Goal: Obtain resource: Obtain resource

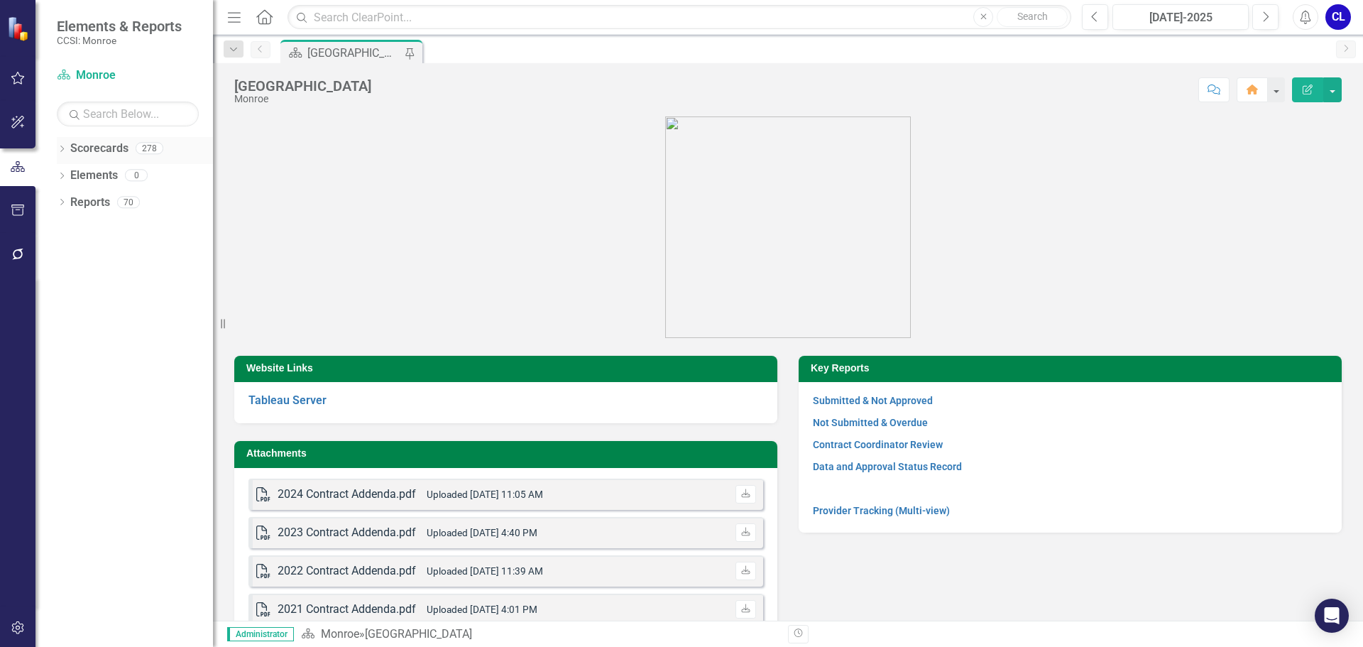
click at [60, 148] on icon "Dropdown" at bounding box center [62, 150] width 10 height 8
click at [65, 171] on icon "Dropdown" at bounding box center [69, 174] width 11 height 9
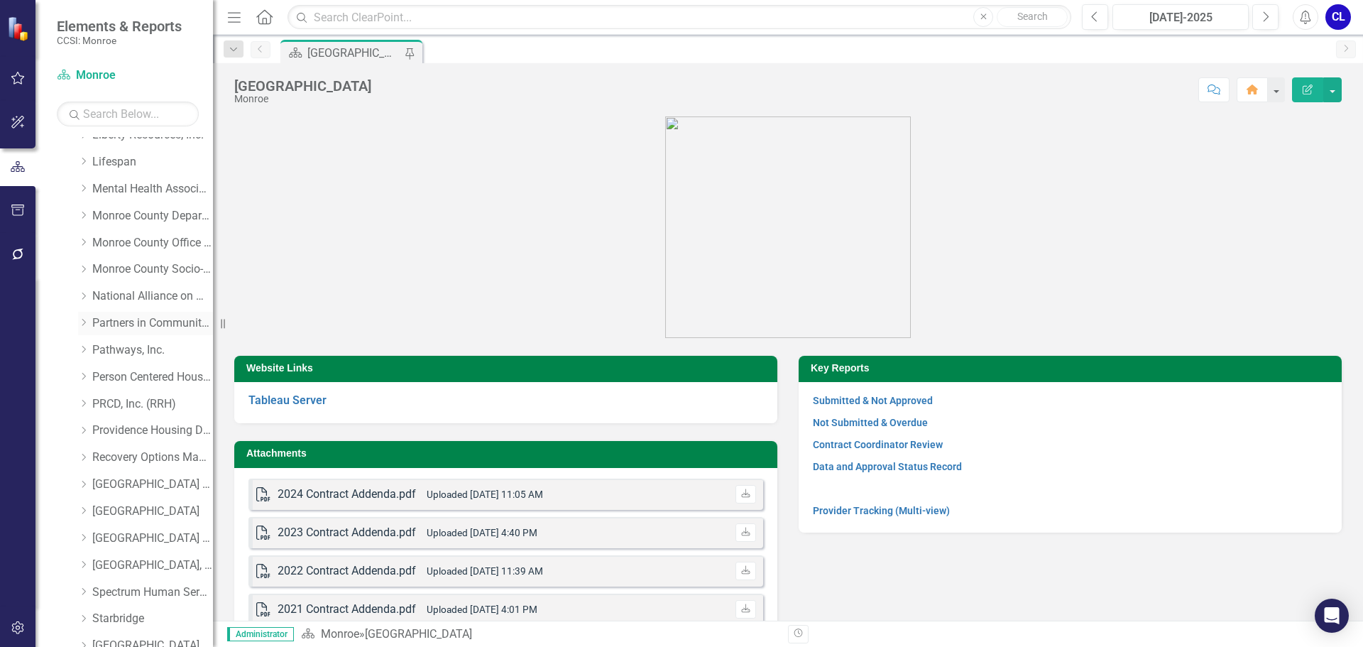
scroll to position [710, 0]
click at [84, 409] on icon "Dropdown" at bounding box center [83, 405] width 11 height 9
click at [124, 462] on link "I & R" at bounding box center [160, 460] width 107 height 16
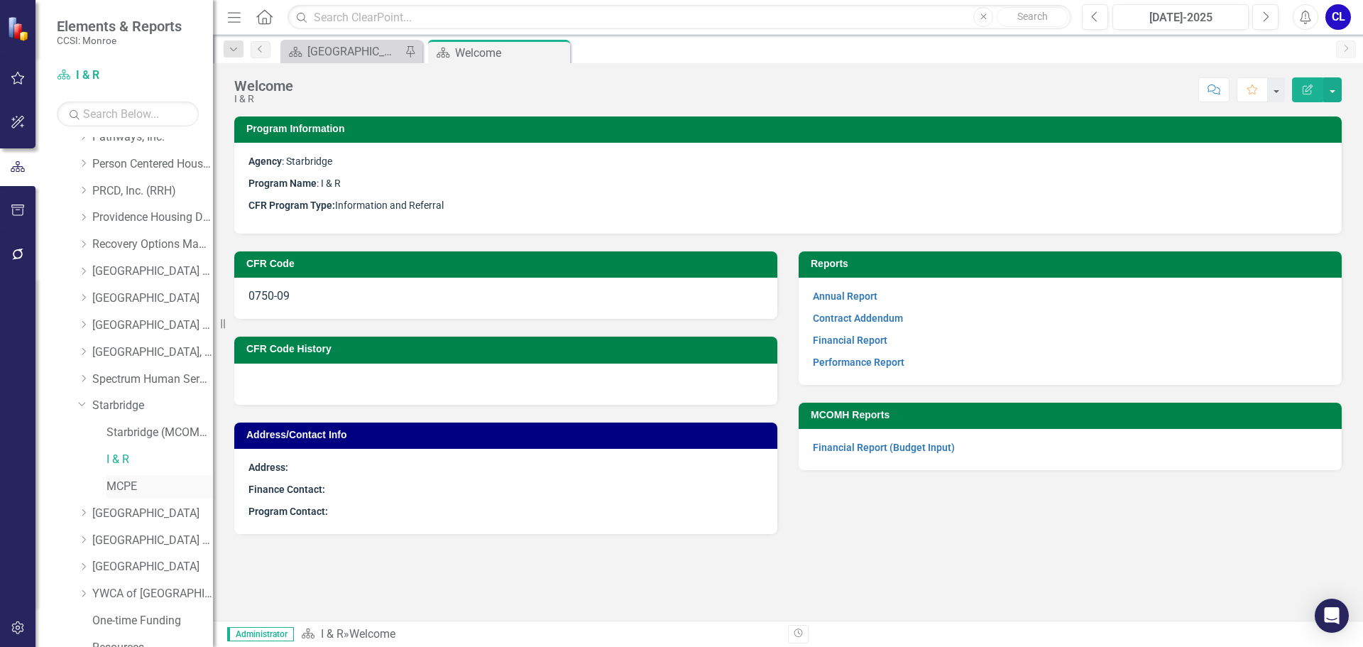
click at [136, 486] on link "MCPE" at bounding box center [160, 487] width 107 height 16
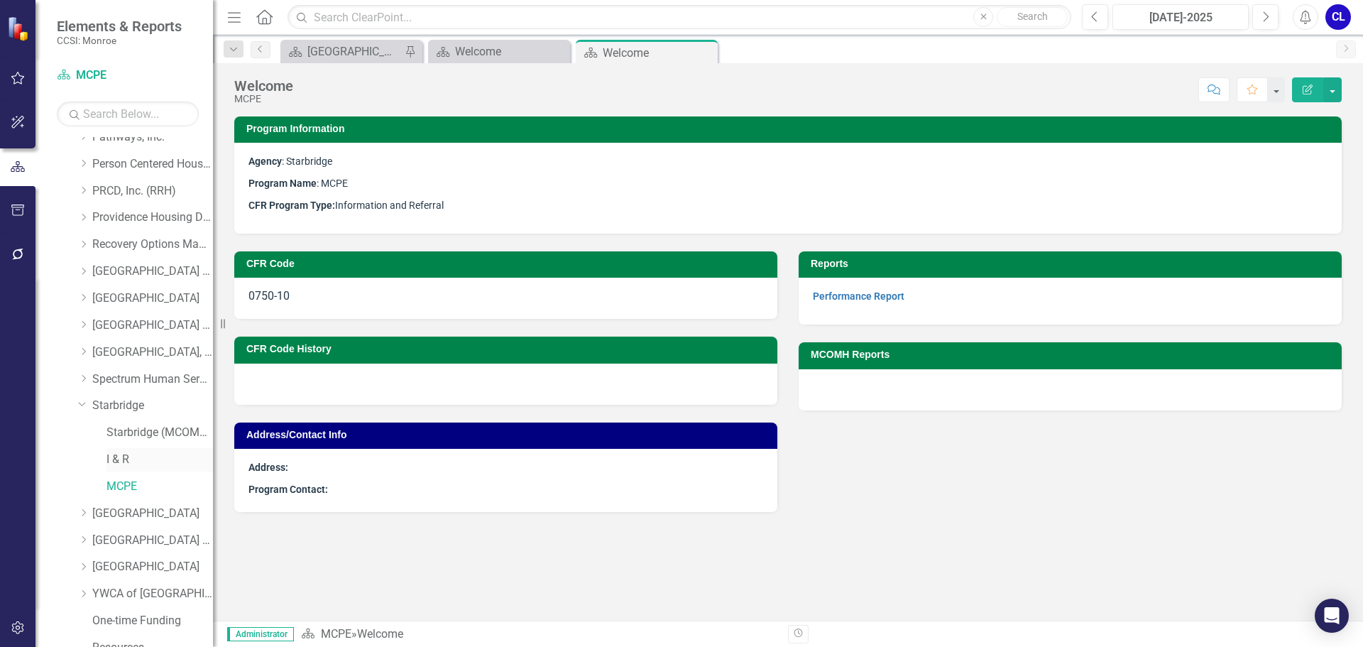
click at [124, 459] on link "I & R" at bounding box center [160, 460] width 107 height 16
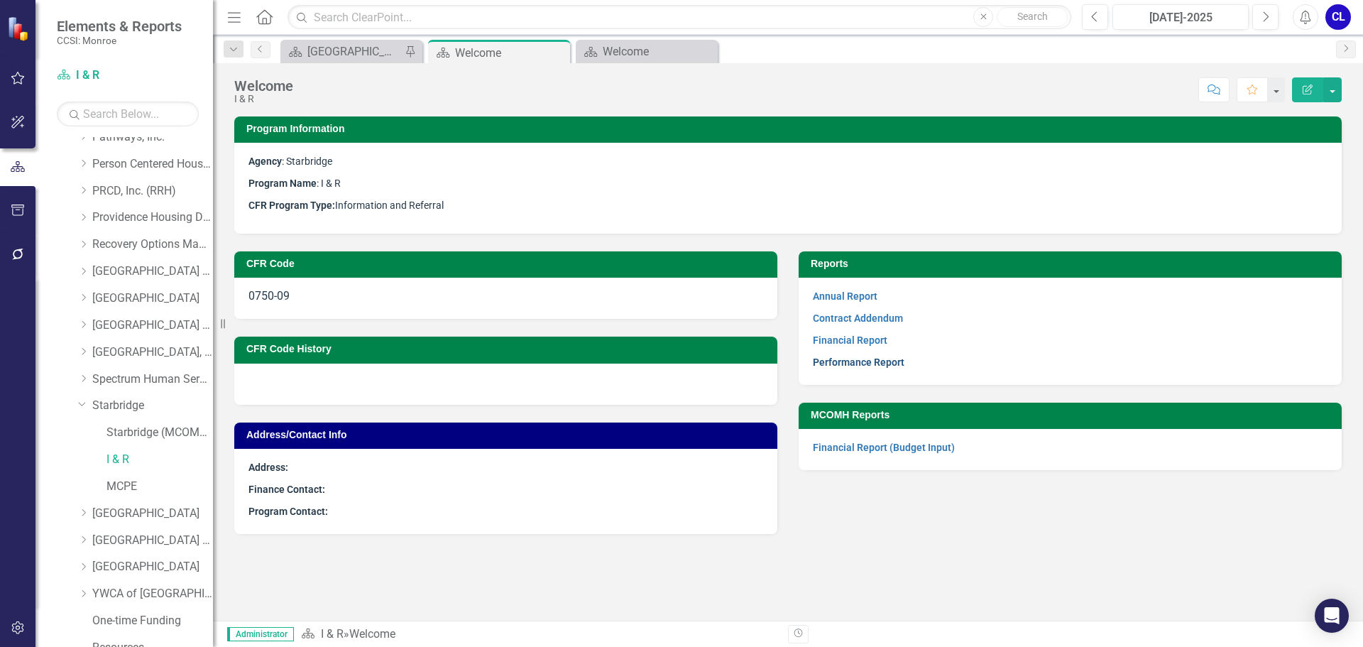
click at [838, 361] on link "Performance Report" at bounding box center [859, 361] width 92 height 11
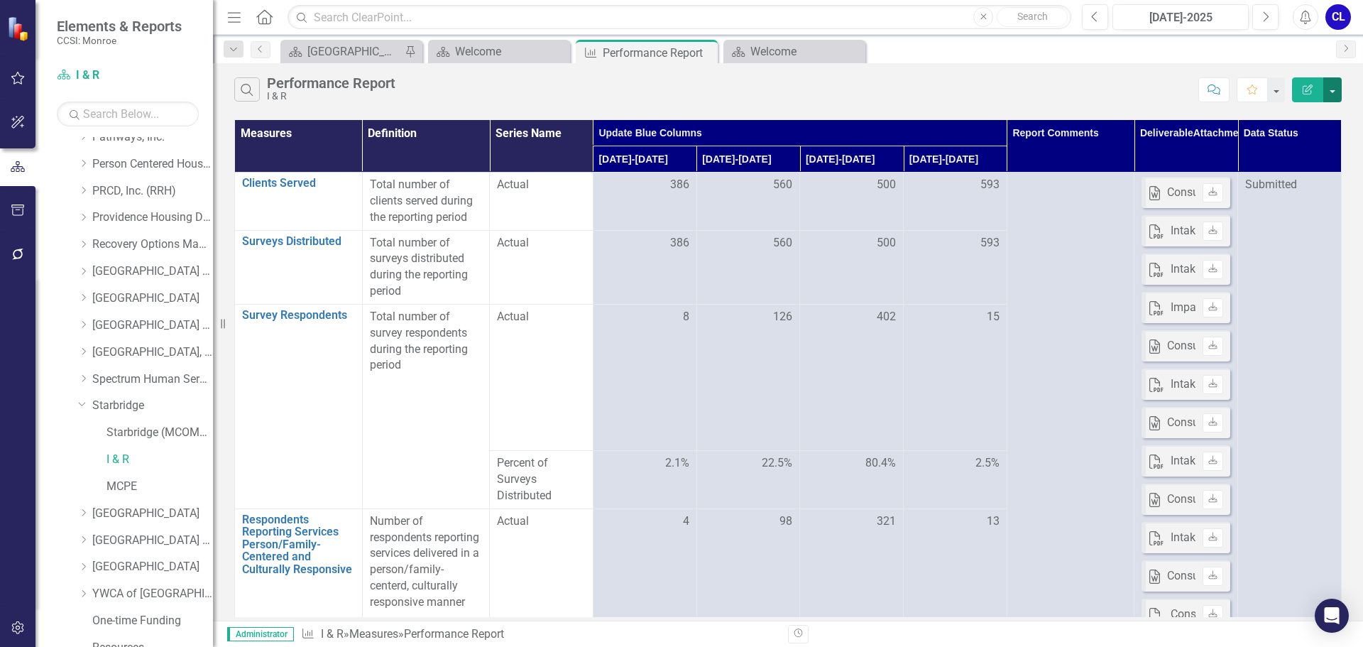
click at [1334, 86] on button "button" at bounding box center [1333, 89] width 18 height 25
click at [1301, 171] on link "Excel Export to Excel" at bounding box center [1285, 171] width 112 height 26
click at [123, 484] on link "MCPE" at bounding box center [160, 487] width 107 height 16
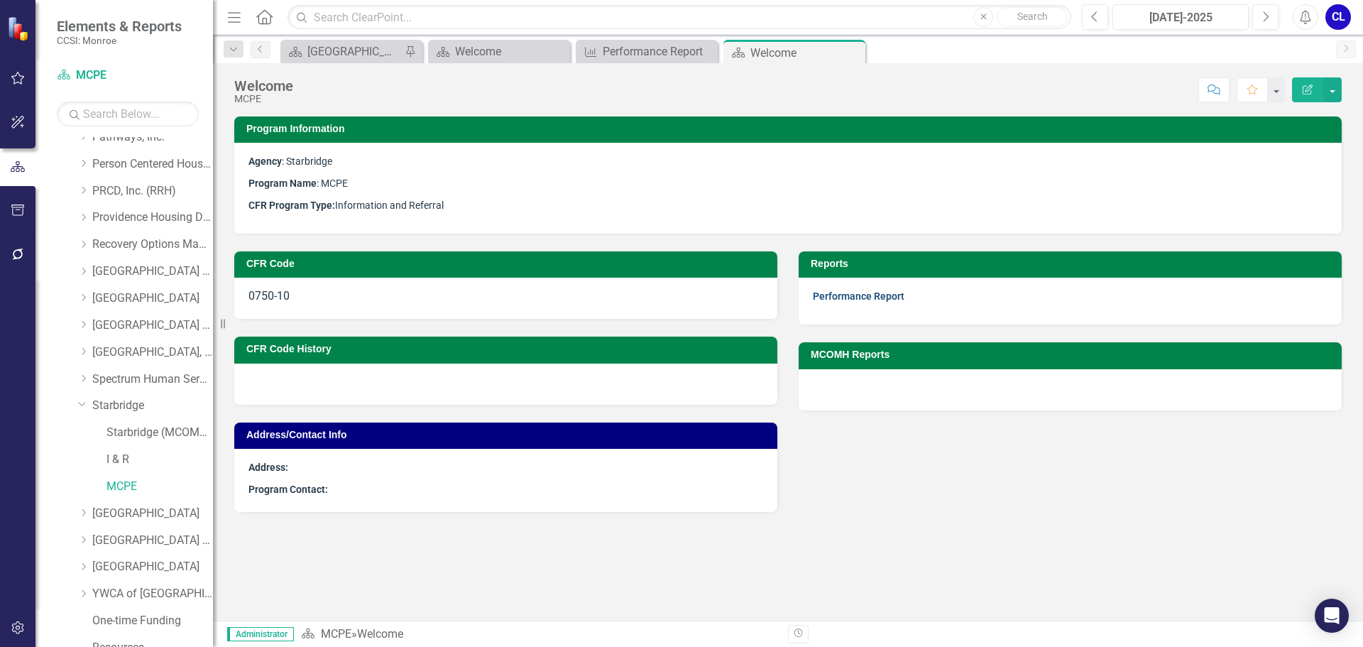
click at [846, 295] on link "Performance Report" at bounding box center [859, 295] width 92 height 11
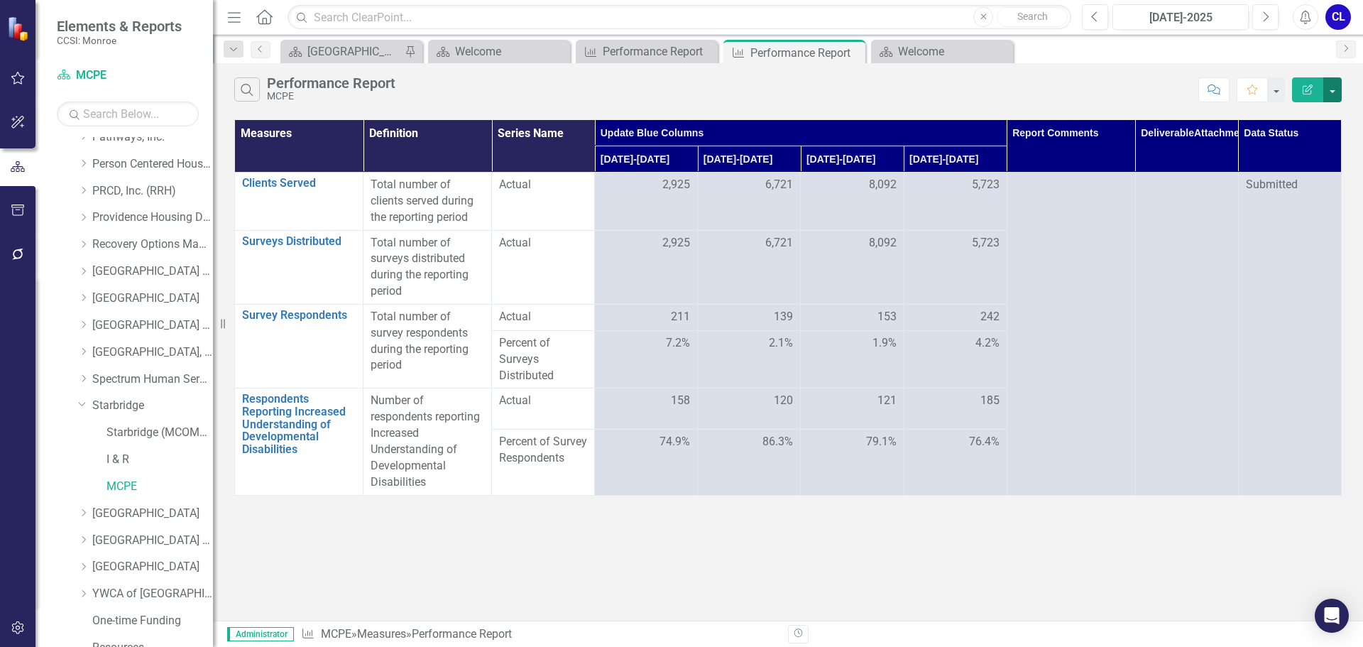
click at [1335, 91] on button "button" at bounding box center [1333, 89] width 18 height 25
click at [1288, 148] on link "PDF Export to PDF" at bounding box center [1285, 144] width 112 height 26
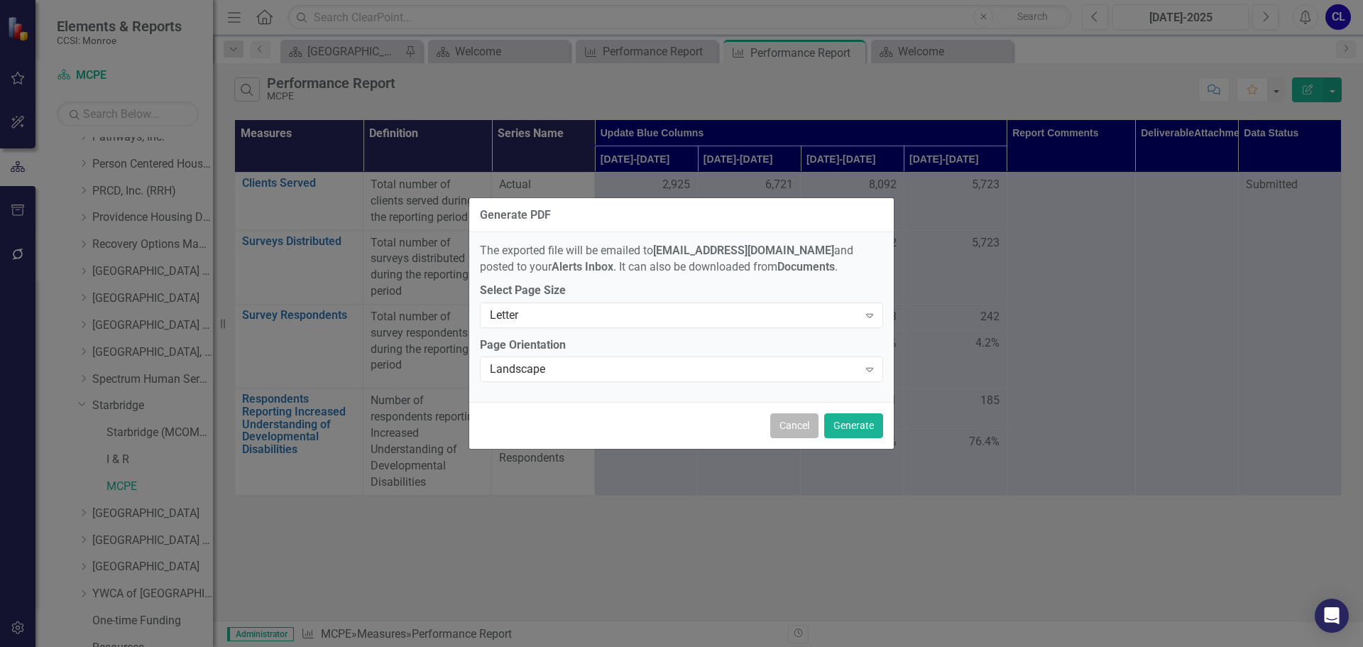
click at [797, 427] on button "Cancel" at bounding box center [794, 425] width 48 height 25
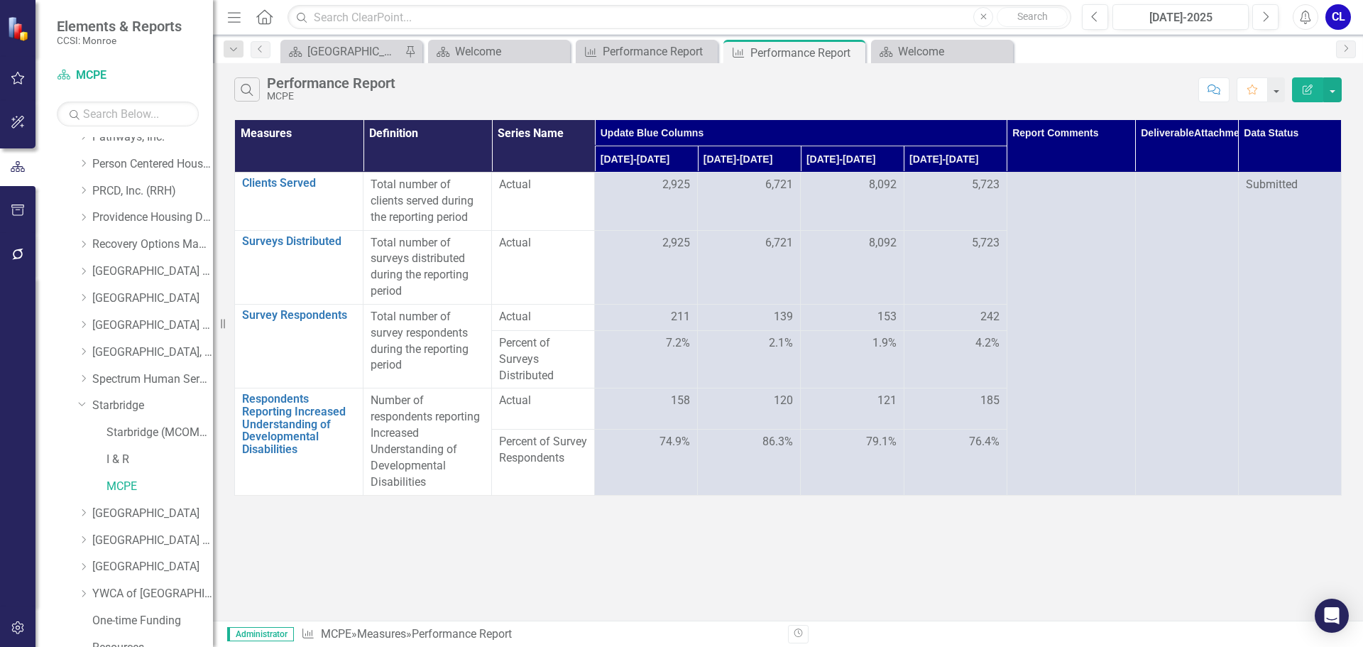
click at [1344, 93] on div "Search Performance Report MCPE Comment Favorite Edit Report" at bounding box center [788, 86] width 1150 height 46
click at [1335, 92] on button "button" at bounding box center [1333, 89] width 18 height 25
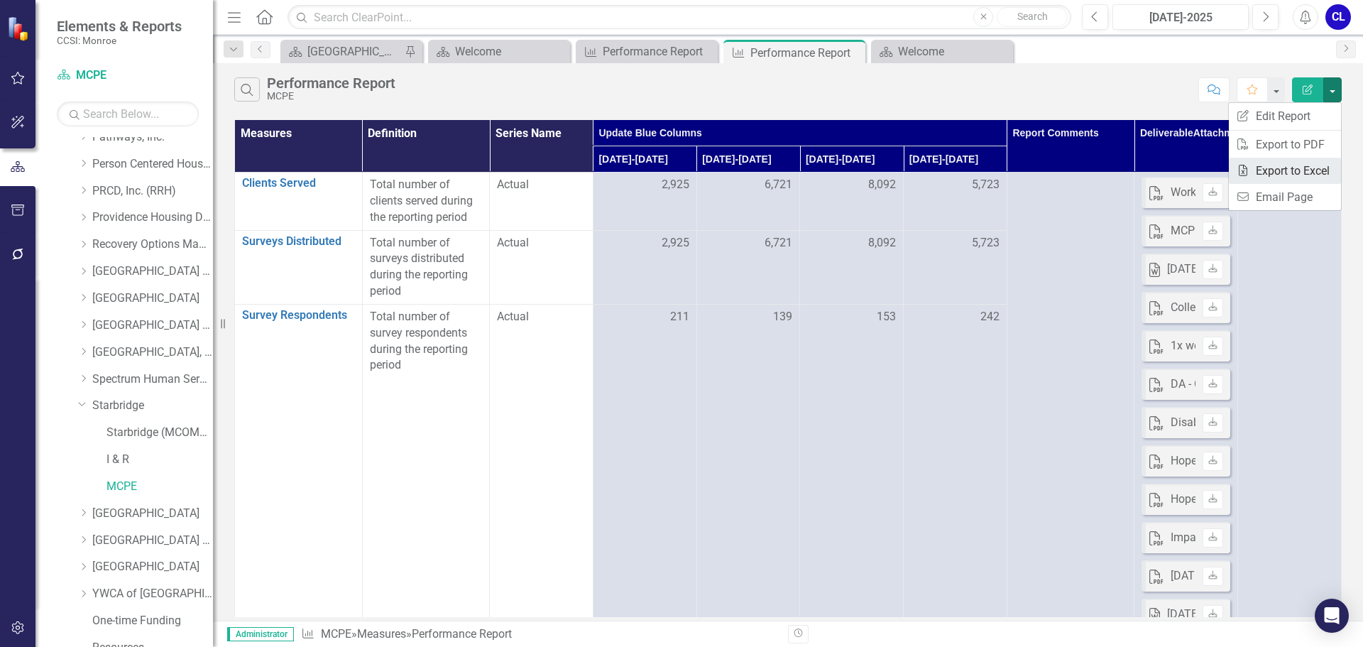
click at [1272, 169] on link "Excel Export to Excel" at bounding box center [1285, 171] width 112 height 26
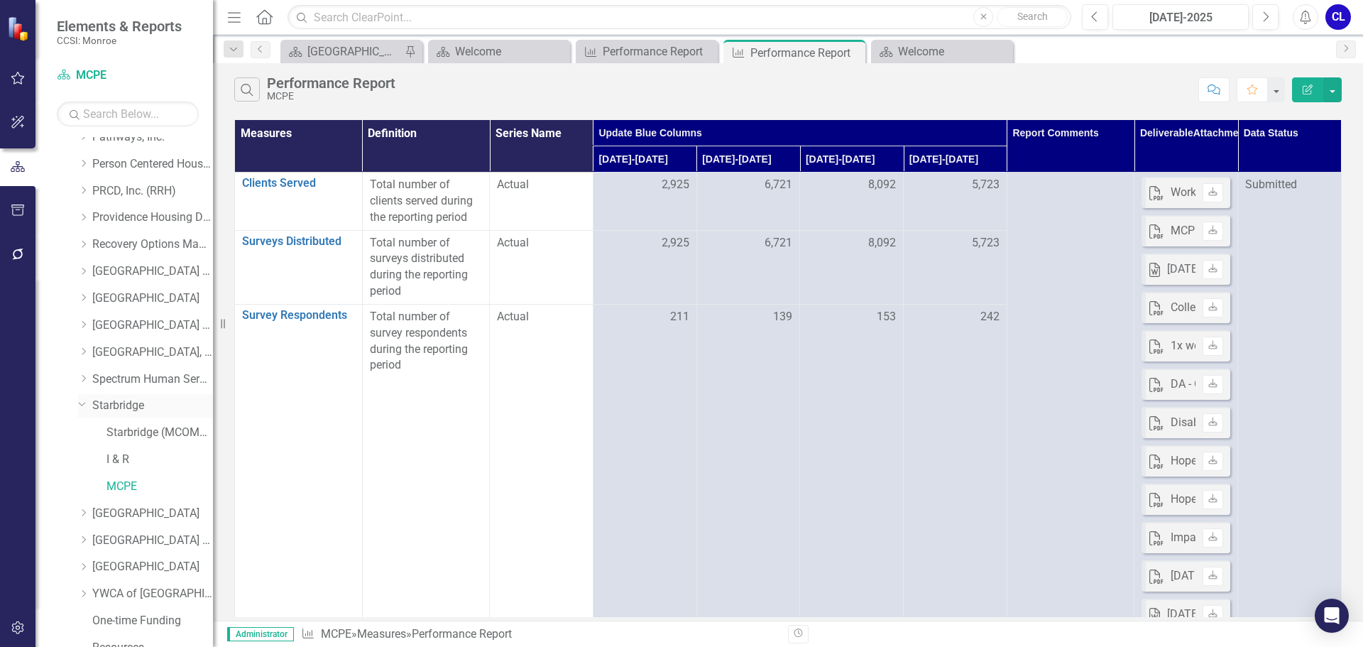
click at [136, 404] on link "Starbridge" at bounding box center [152, 406] width 121 height 16
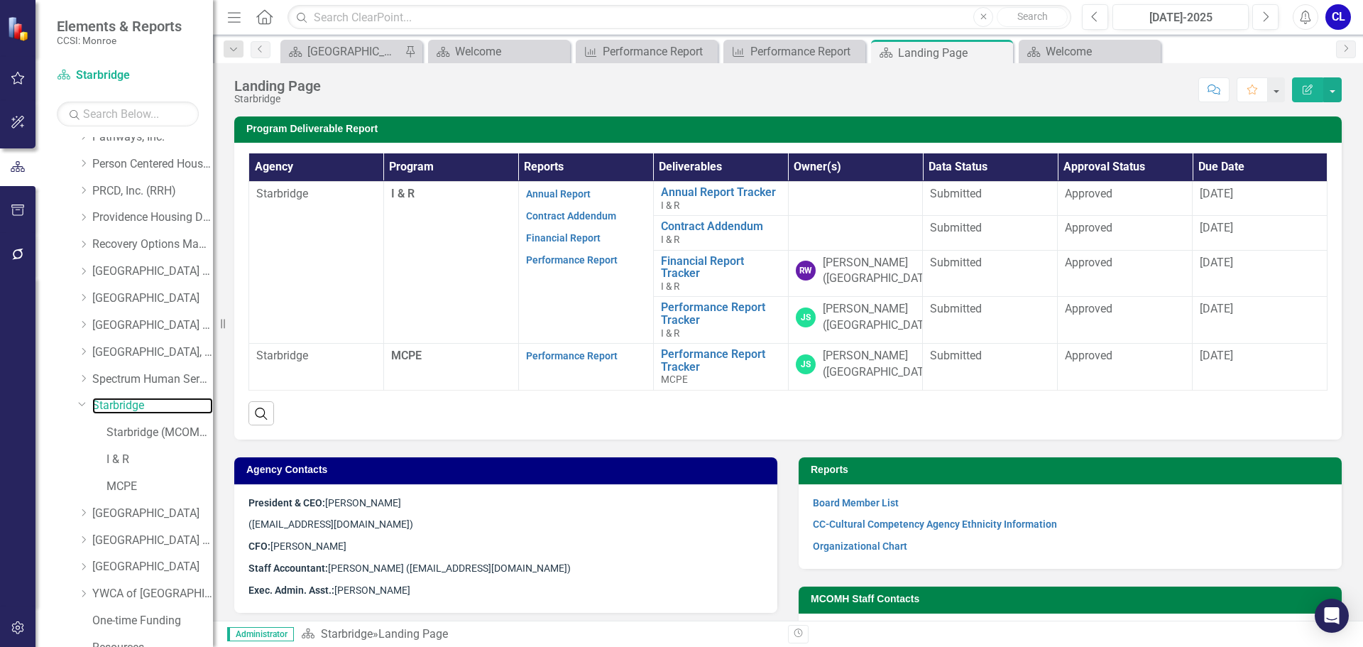
scroll to position [469, 0]
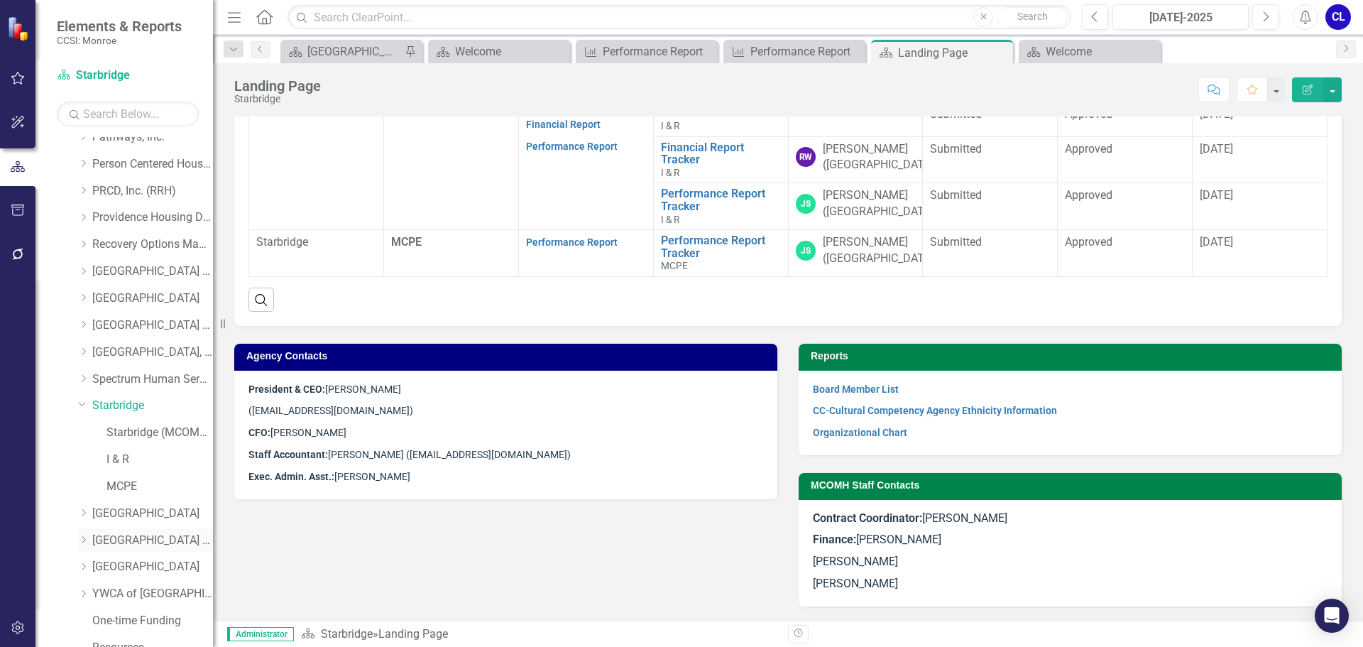
click at [82, 538] on icon "Dropdown" at bounding box center [83, 539] width 11 height 9
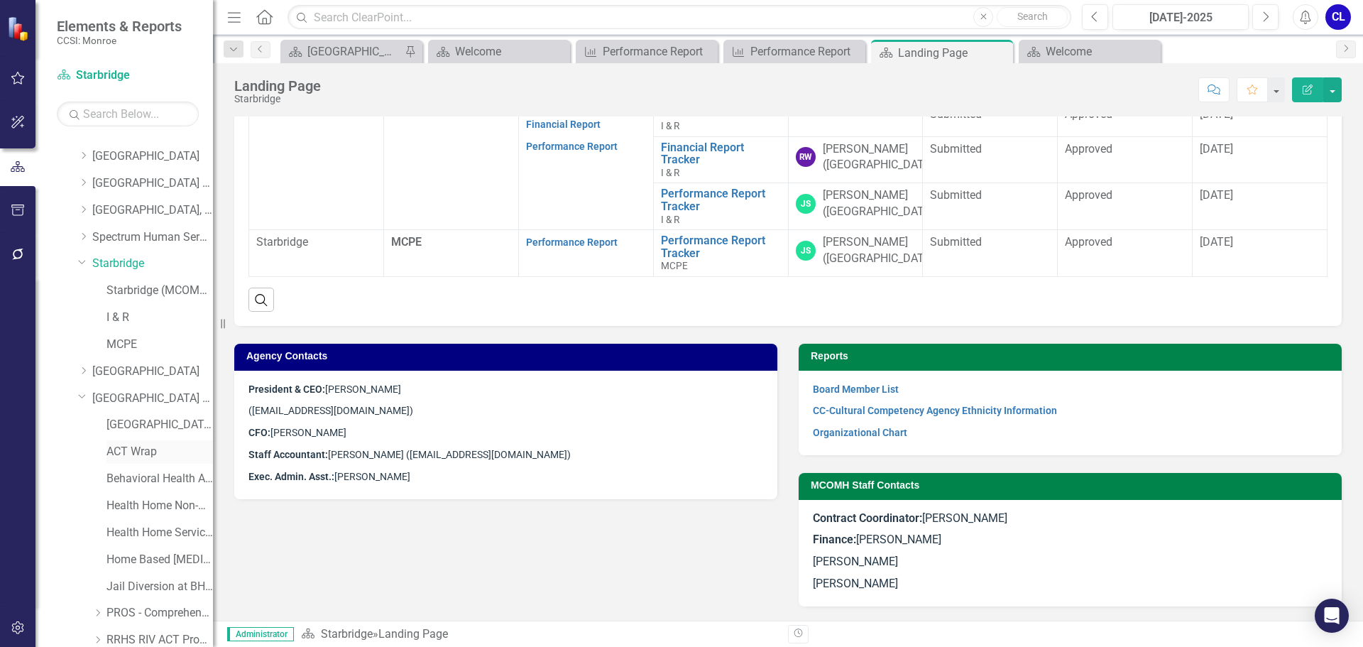
scroll to position [923, 0]
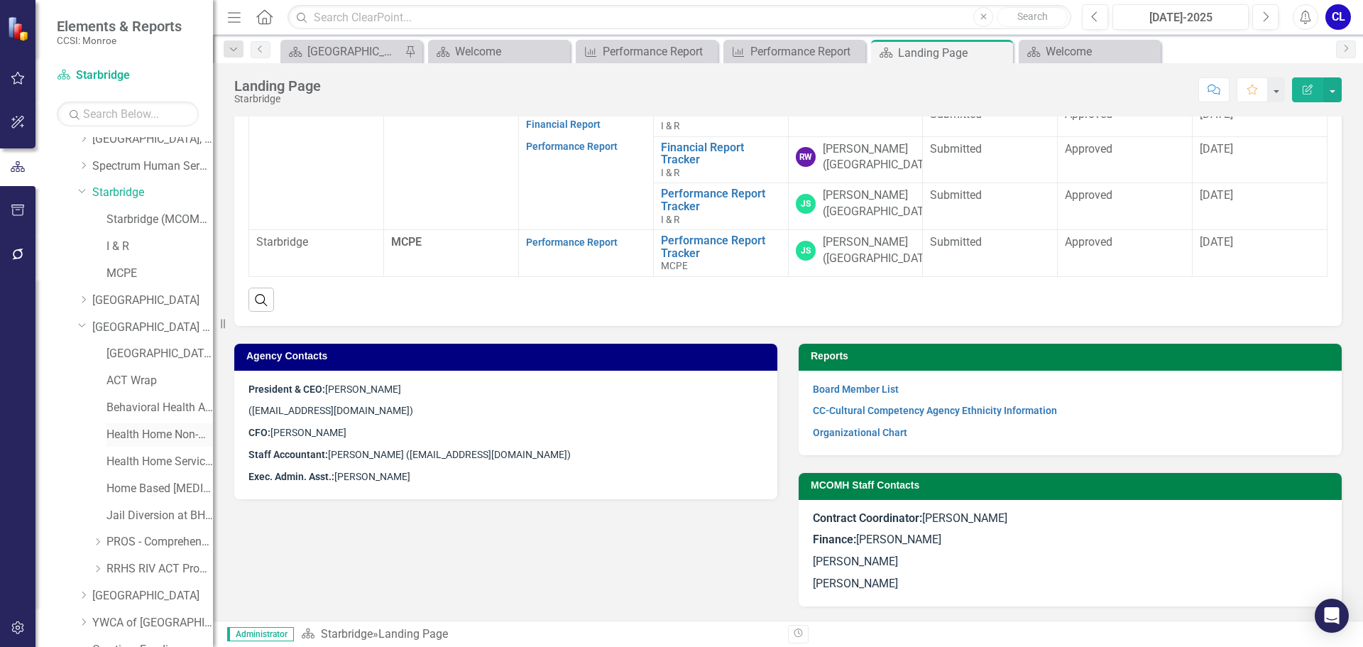
click at [156, 437] on link "Health Home Non-Medicaid Care Management" at bounding box center [160, 435] width 107 height 16
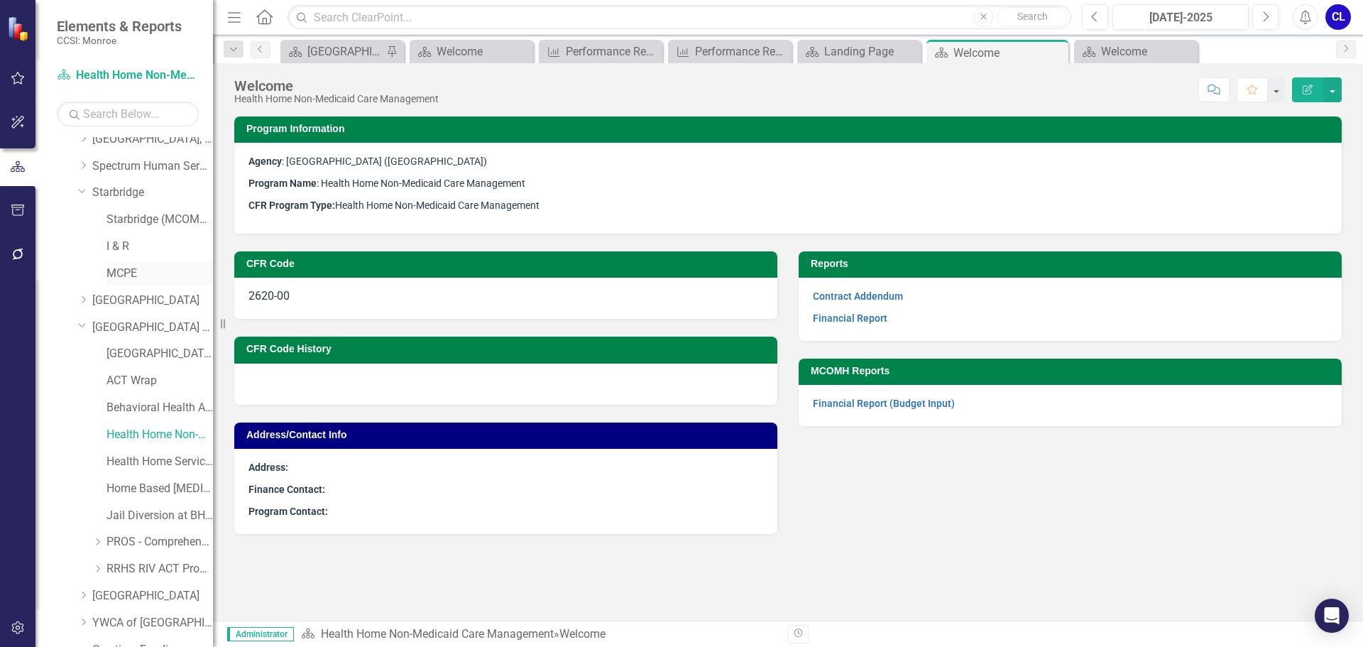
click at [116, 272] on link "MCPE" at bounding box center [160, 274] width 107 height 16
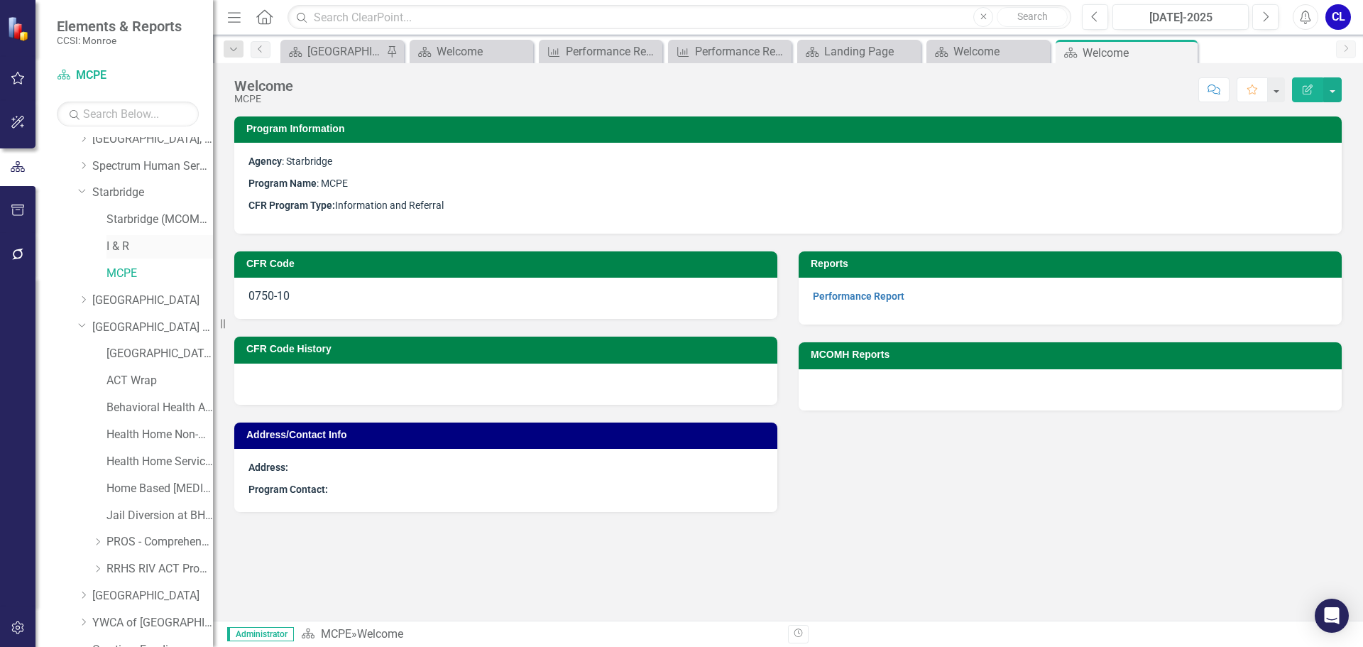
click at [115, 249] on link "I & R" at bounding box center [160, 247] width 107 height 16
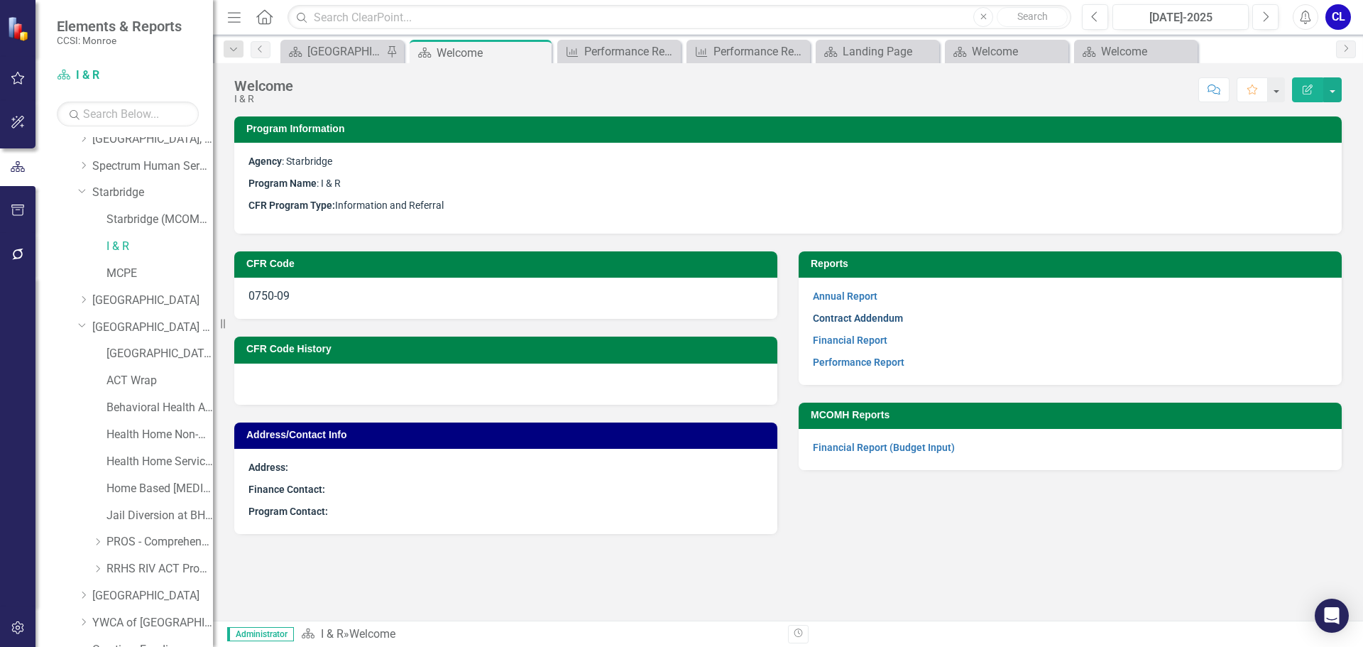
click at [855, 316] on link "Contract Addendum" at bounding box center [858, 317] width 90 height 11
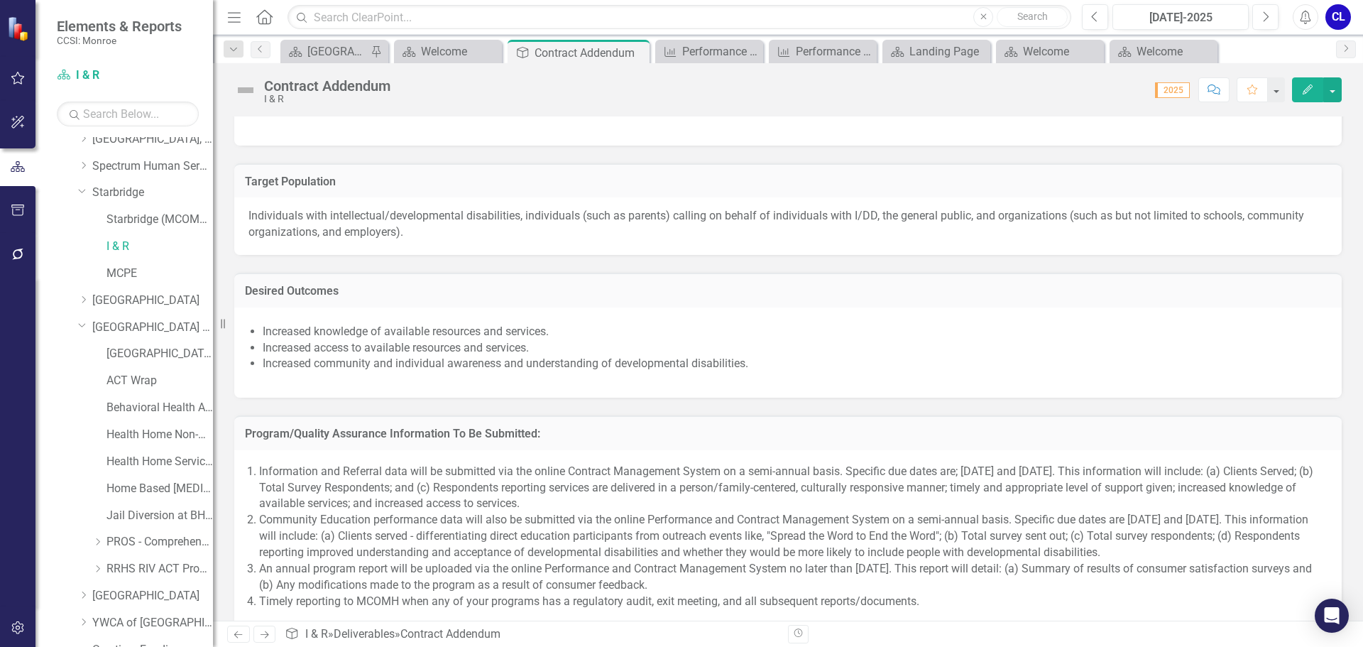
scroll to position [852, 0]
